Goal: Obtain resource: Obtain resource

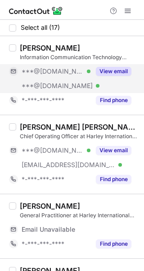
click at [85, 74] on div "***@gmail.com Verified" at bounding box center [56, 71] width 69 height 8
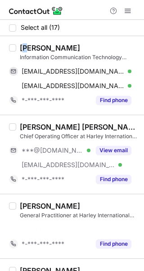
click at [29, 45] on div "Mohammed Ismail" at bounding box center [50, 47] width 60 height 9
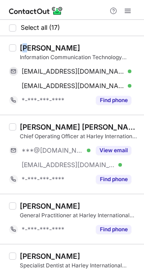
click at [29, 45] on div "Mohammed Ismail" at bounding box center [50, 47] width 60 height 9
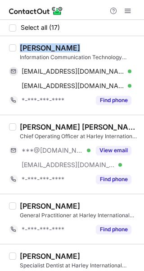
click at [30, 45] on div "Mohammed Ismail" at bounding box center [50, 47] width 60 height 9
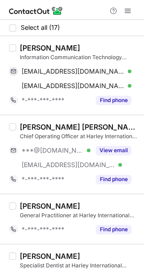
click at [44, 48] on div "Mohammed Ismail" at bounding box center [50, 47] width 60 height 9
click at [44, 47] on div "Mohammed Ismail" at bounding box center [50, 47] width 60 height 9
copy div "Mohammed"
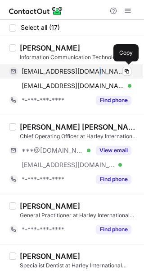
click at [90, 73] on span "asmiismail29@gmail.com" at bounding box center [73, 71] width 103 height 8
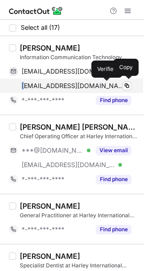
click at [24, 85] on span "asmismail2904@gmail.com" at bounding box center [73, 86] width 103 height 8
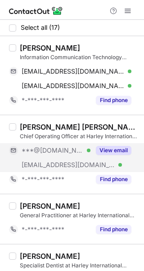
click at [88, 156] on div "***@gmail.com Verified" at bounding box center [50, 150] width 82 height 14
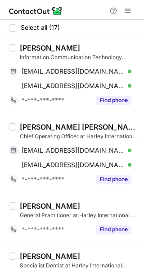
click at [37, 125] on div "Dr Mohammad Faisal Parvez, PhD Healthcare Management" at bounding box center [79, 126] width 119 height 9
click at [23, 112] on div "Mohammed Ismail Information Communication Technology Specialist at Harley Inter…" at bounding box center [72, 75] width 144 height 79
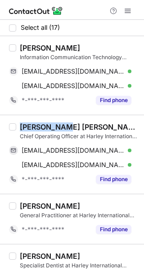
drag, startPoint x: 70, startPoint y: 125, endPoint x: 19, endPoint y: 129, distance: 52.0
click at [19, 129] on div "Dr Mohammad Faisal Parvez, PhD Healthcare Management Chief Operating Officer at…" at bounding box center [77, 154] width 123 height 64
copy div "Dr Mohammad"
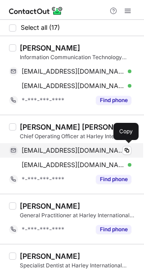
click at [67, 148] on span "mfais007@gmail.com" at bounding box center [73, 150] width 103 height 8
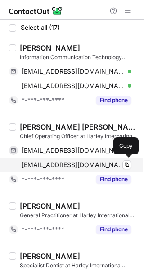
click at [93, 165] on span "mfais007@rediffmail.com" at bounding box center [73, 165] width 103 height 8
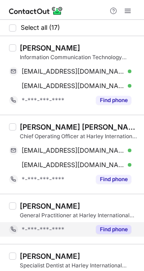
scroll to position [60, 0]
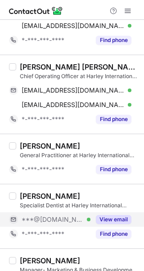
click at [83, 217] on div "***@gmail.com Verified" at bounding box center [56, 219] width 69 height 8
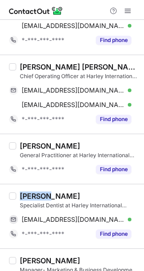
drag, startPoint x: 44, startPoint y: 194, endPoint x: 19, endPoint y: 199, distance: 26.3
click at [19, 199] on div "Dr Alka Bulchandani Specialist Dentist at Harley International Medical Clinic L…" at bounding box center [77, 216] width 123 height 50
copy div "Dr Alka"
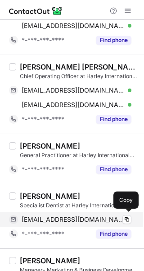
click at [79, 220] on span "alkabulchandani@gmail.com" at bounding box center [73, 219] width 103 height 8
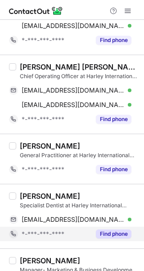
scroll to position [120, 0]
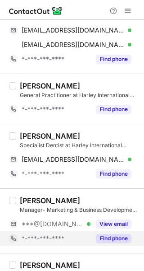
click at [83, 231] on div "*-***-***-****" at bounding box center [50, 238] width 82 height 14
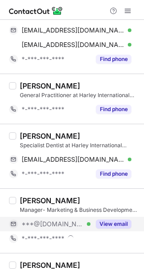
click at [83, 220] on div "***@gmail.com Verified" at bounding box center [56, 224] width 69 height 8
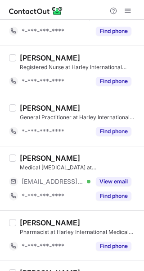
scroll to position [542, 0]
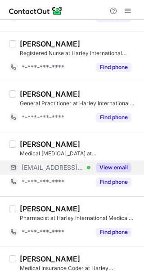
click at [88, 167] on div "***@harleycl.com Verified" at bounding box center [56, 167] width 69 height 8
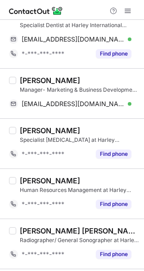
scroll to position [226, 0]
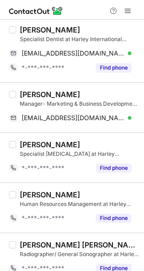
click at [28, 93] on div "Shubham Chaturvedi" at bounding box center [50, 94] width 60 height 9
click at [27, 93] on div "Shubham Chaturvedi" at bounding box center [50, 94] width 60 height 9
copy div "Shubham"
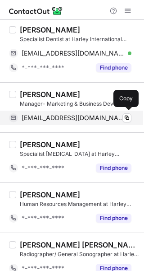
click at [42, 120] on span "shubhamapollo@gmail.com" at bounding box center [73, 118] width 103 height 8
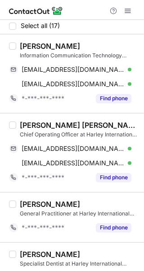
scroll to position [0, 0]
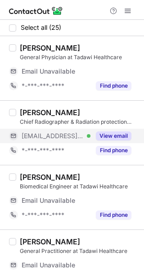
drag, startPoint x: 0, startPoint y: 0, endPoint x: 60, endPoint y: 138, distance: 150.3
click at [60, 138] on span "[EMAIL_ADDRESS][DOMAIN_NAME]" at bounding box center [53, 136] width 62 height 8
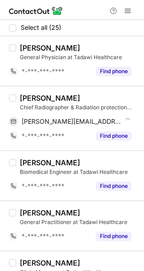
click at [30, 96] on div "[PERSON_NAME]" at bounding box center [50, 97] width 60 height 9
copy div "[PERSON_NAME]"
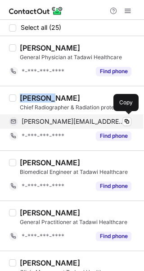
click at [65, 119] on span "[PERSON_NAME][EMAIL_ADDRESS][PERSON_NAME][DOMAIN_NAME]" at bounding box center [73, 121] width 103 height 8
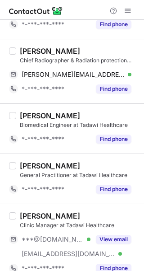
scroll to position [60, 0]
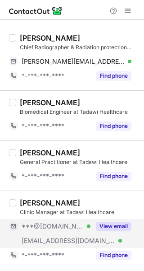
click at [69, 233] on div "[EMAIL_ADDRESS][DOMAIN_NAME] Verified" at bounding box center [50, 240] width 82 height 14
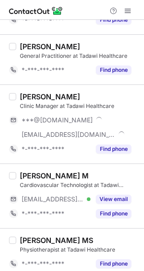
scroll to position [181, 0]
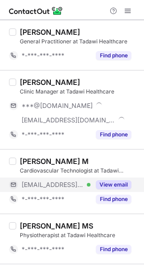
click at [63, 186] on span "[EMAIL_ADDRESS][DOMAIN_NAME]" at bounding box center [53, 185] width 62 height 8
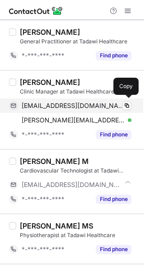
click at [42, 103] on span "[EMAIL_ADDRESS][DOMAIN_NAME]" at bounding box center [73, 106] width 103 height 8
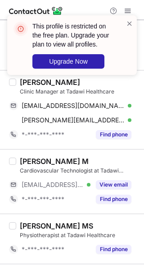
click at [42, 79] on div "This profile is restricted on the free plan. Upgrade your plan to view all prof…" at bounding box center [72, 48] width 144 height 85
click at [39, 77] on div "This profile is restricted on the free plan. Upgrade your plan to view all prof…" at bounding box center [72, 48] width 144 height 85
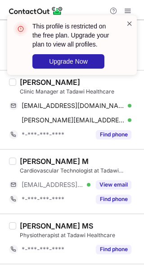
click at [131, 25] on span at bounding box center [129, 23] width 7 height 9
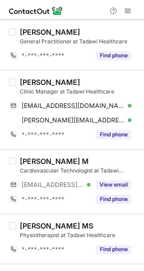
click at [32, 80] on div "[PERSON_NAME]" at bounding box center [50, 82] width 60 height 9
copy div "[PERSON_NAME]"
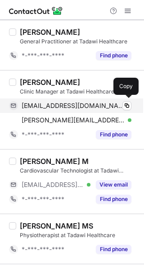
click at [77, 107] on span "[EMAIL_ADDRESS][DOMAIN_NAME]" at bounding box center [73, 106] width 103 height 8
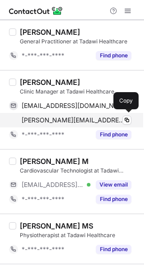
click at [64, 120] on span "[PERSON_NAME][EMAIL_ADDRESS][PERSON_NAME][DOMAIN_NAME]" at bounding box center [73, 120] width 103 height 8
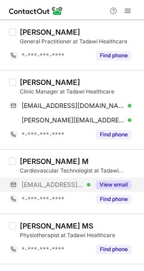
click at [49, 184] on span "[EMAIL_ADDRESS][DOMAIN_NAME]" at bounding box center [53, 185] width 62 height 8
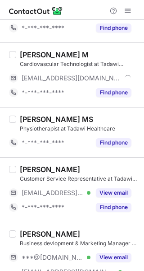
scroll to position [301, 0]
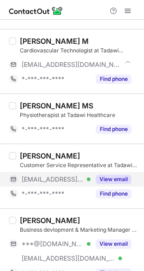
click at [38, 175] on span "[EMAIL_ADDRESS][DOMAIN_NAME]" at bounding box center [53, 179] width 62 height 8
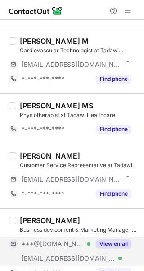
click at [52, 241] on span "***@[DOMAIN_NAME]" at bounding box center [53, 244] width 62 height 8
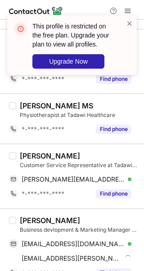
click at [23, 220] on div "[PERSON_NAME]" at bounding box center [50, 220] width 60 height 9
copy div "Reem"
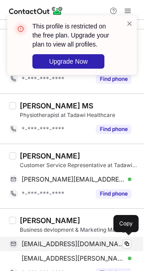
click at [71, 236] on div "[EMAIL_ADDRESS][DOMAIN_NAME] Verified Copy" at bounding box center [70, 243] width 123 height 14
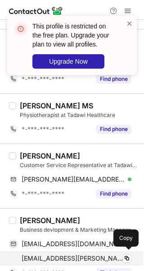
click at [54, 258] on span "[EMAIL_ADDRESS][PERSON_NAME][DOMAIN_NAME]" at bounding box center [73, 258] width 103 height 8
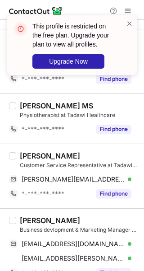
click at [33, 155] on div "[PERSON_NAME]" at bounding box center [50, 155] width 60 height 9
copy div "[PERSON_NAME]"
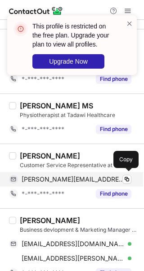
click at [40, 179] on span "[PERSON_NAME][EMAIL_ADDRESS][DOMAIN_NAME]" at bounding box center [73, 179] width 103 height 8
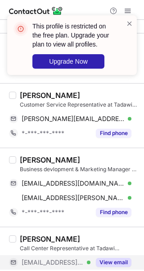
scroll to position [421, 0]
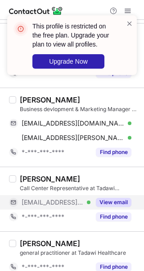
click at [37, 204] on span "[EMAIL_ADDRESS][DOMAIN_NAME]" at bounding box center [53, 202] width 62 height 8
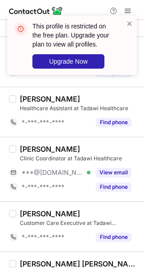
scroll to position [602, 0]
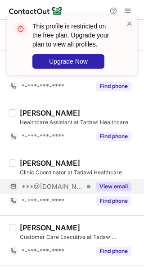
click at [31, 185] on span "***@[DOMAIN_NAME]" at bounding box center [53, 186] width 62 height 8
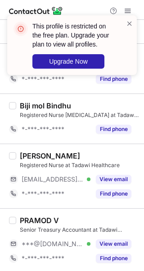
scroll to position [903, 0]
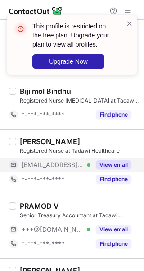
click at [42, 164] on span "[EMAIL_ADDRESS][DOMAIN_NAME]" at bounding box center [53, 165] width 62 height 8
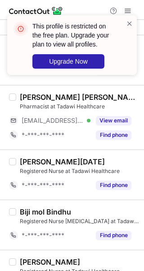
scroll to position [722, 0]
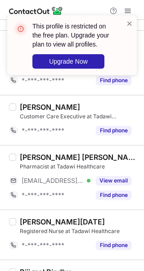
click at [31, 156] on div "Cecilia Juan" at bounding box center [79, 157] width 119 height 9
copy div "Cecilia"
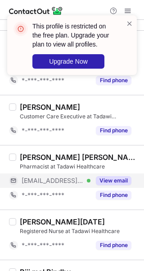
click at [52, 174] on div "***@tadawi.ae Verified" at bounding box center [50, 180] width 82 height 14
click at [74, 178] on div "***@tadawi.ae Verified" at bounding box center [56, 180] width 69 height 8
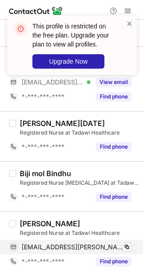
scroll to position [842, 0]
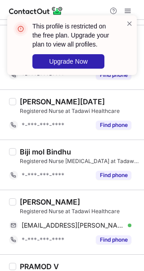
click at [30, 199] on div "srinathi Asaithambi" at bounding box center [50, 201] width 60 height 9
copy div "srinathi"
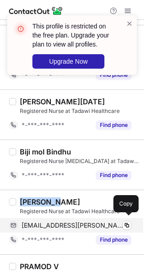
click at [70, 225] on span "srinathi.asaithambi@tadawi.ae" at bounding box center [73, 225] width 103 height 8
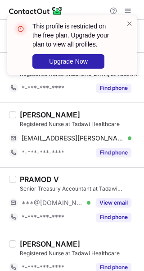
scroll to position [963, 0]
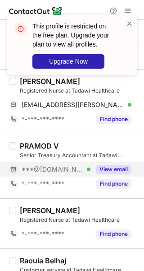
click at [59, 168] on span "***@yahoo.com" at bounding box center [53, 169] width 62 height 8
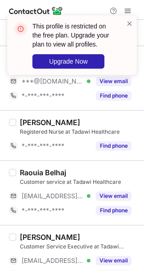
scroll to position [1083, 0]
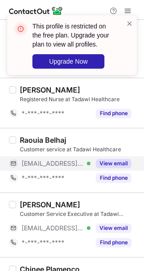
click at [61, 163] on span "***@tadawi.ae" at bounding box center [53, 163] width 62 height 8
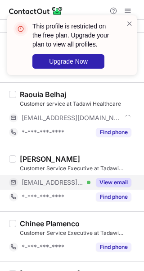
scroll to position [1143, 0]
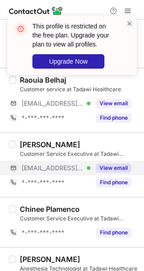
click at [65, 167] on span "***@tadawi.ae" at bounding box center [53, 168] width 62 height 8
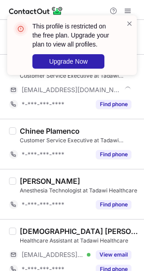
scroll to position [1230, 0]
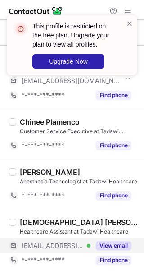
click at [71, 238] on div "***@tadawi.ae Verified" at bounding box center [50, 245] width 82 height 14
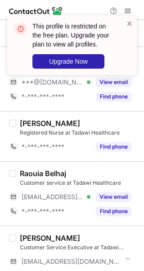
scroll to position [989, 0]
